Goal: Task Accomplishment & Management: Complete application form

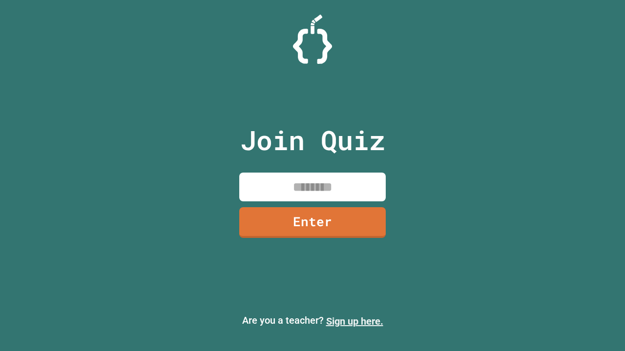
click at [354, 322] on link "Sign up here." at bounding box center [354, 322] width 57 height 12
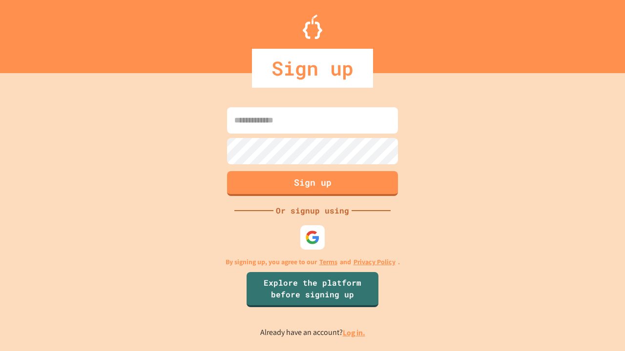
click at [354, 333] on link "Log in." at bounding box center [354, 333] width 22 height 10
